Goal: Use online tool/utility: Utilize a website feature to perform a specific function

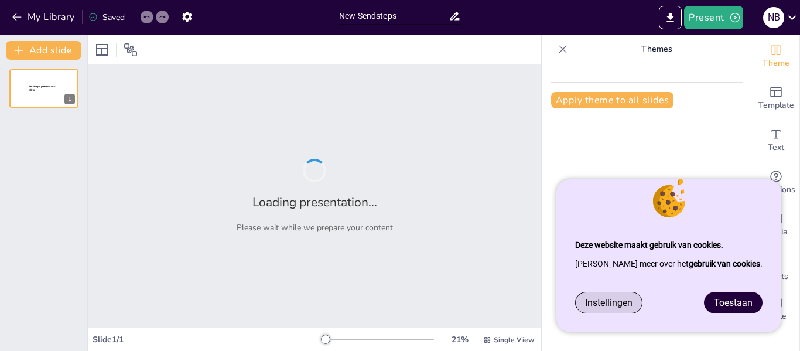
type input "New Sendsteps"
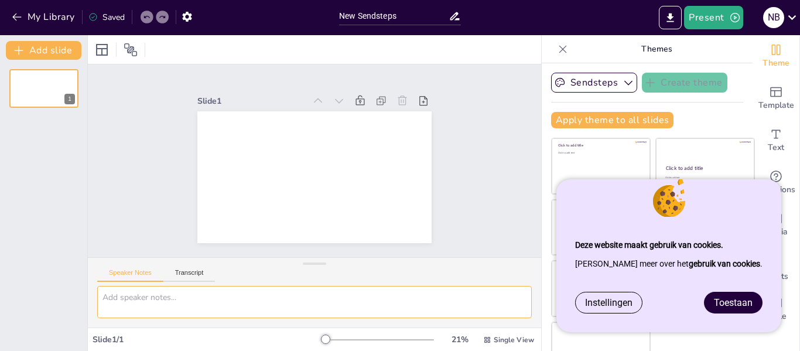
click at [396, 310] on textarea at bounding box center [314, 302] width 434 height 32
paste textarea "maak een presentatie over verschillende voedings doelgroepen met deze 7 doelgro…"
type textarea "maak een presentatie over verschillende voedings doelgroepen met deze 7 doelgro…"
click at [736, 308] on link "Toestaan" at bounding box center [732, 302] width 57 height 20
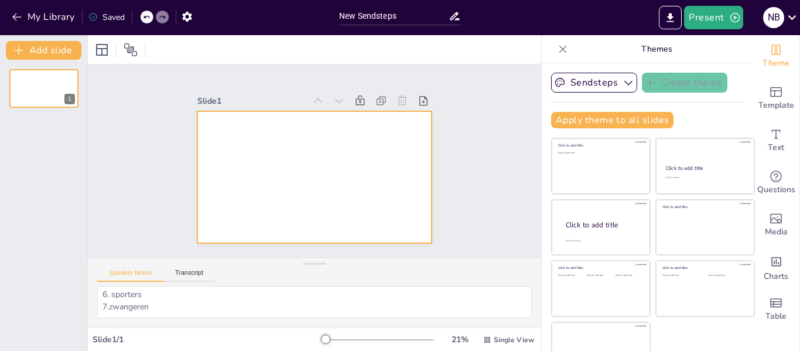
click at [342, 177] on div at bounding box center [330, 164] width 177 height 256
click at [213, 301] on textarea "maak een presentatie over verschillende voedings doelgroepen met deze 7 doelgro…" at bounding box center [314, 302] width 434 height 32
click at [425, 16] on input "New Sendsteps" at bounding box center [393, 16] width 109 height 17
click at [196, 270] on button "Transcript" at bounding box center [189, 275] width 52 height 13
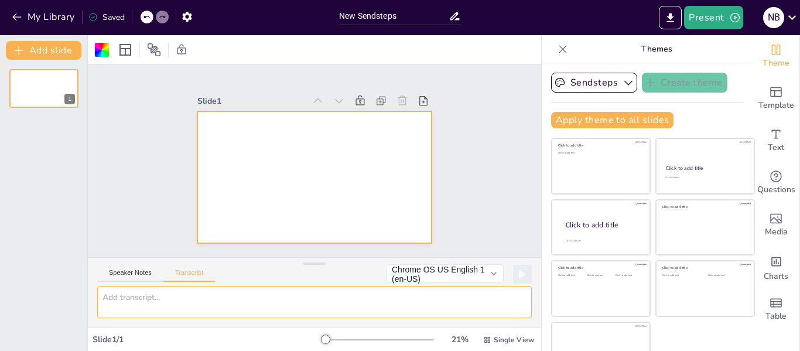
click at [277, 311] on textarea at bounding box center [314, 302] width 434 height 32
paste textarea "maak een presentatie over verschillende voedings doelgroepen met deze 7 doelgro…"
type textarea "maak een presentatie over verschillende voedings doelgroepen met deze 7 doelgro…"
click at [516, 276] on button at bounding box center [522, 274] width 18 height 18
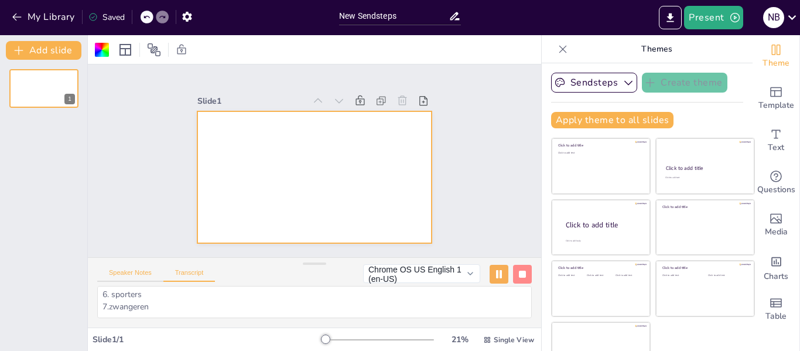
click at [142, 275] on button "Speaker Notes" at bounding box center [130, 275] width 66 height 13
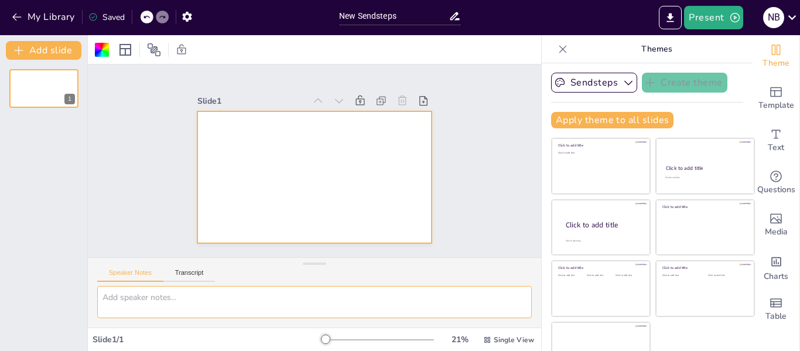
click at [175, 298] on textarea at bounding box center [314, 302] width 434 height 32
paste textarea "maak een presentatie over verschillende voedings doelgroepen met deze 7 doelgro…"
type textarea "maak een presentatie over verschillende voedings doelgroepen met deze 7 doelgro…"
click at [196, 275] on button "Transcript" at bounding box center [189, 275] width 52 height 13
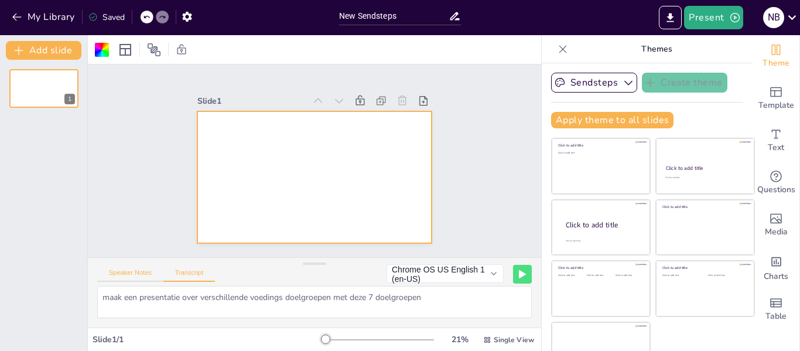
click at [115, 272] on button "Speaker Notes" at bounding box center [130, 275] width 66 height 13
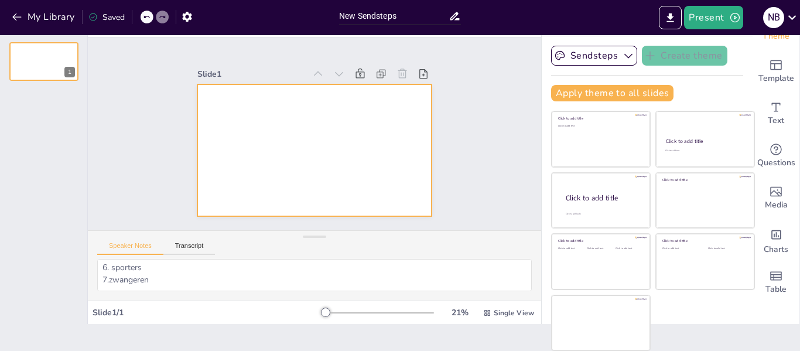
scroll to position [0, 0]
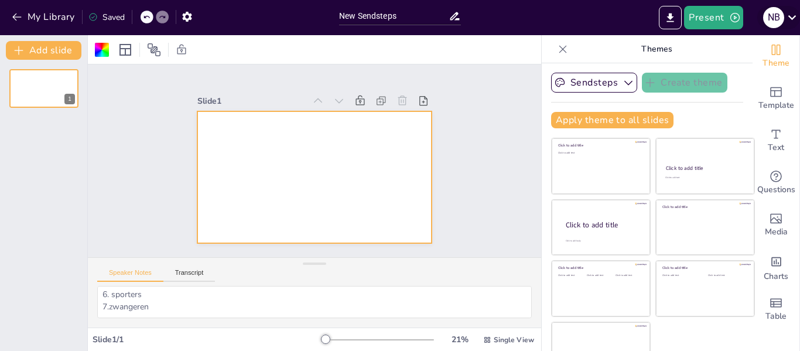
click at [787, 14] on icon at bounding box center [792, 17] width 16 height 16
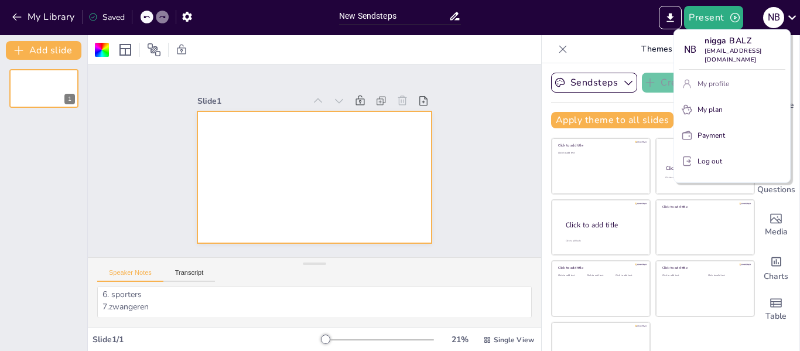
click at [735, 74] on button "My profile" at bounding box center [731, 83] width 107 height 19
